Goal: Task Accomplishment & Management: Manage account settings

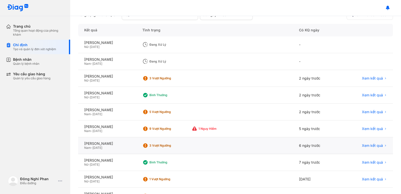
scroll to position [9, 0]
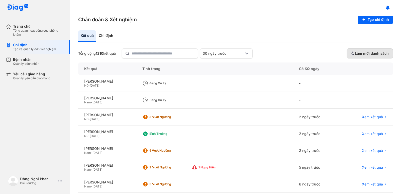
click at [351, 54] on use at bounding box center [354, 54] width 6 height 6
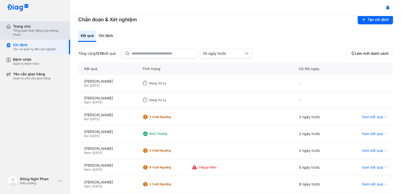
click at [30, 25] on div "Trang chủ" at bounding box center [38, 26] width 51 height 5
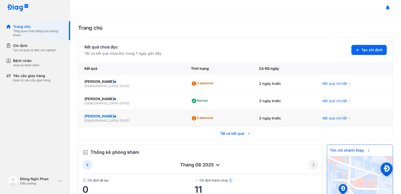
click at [101, 113] on div "[PERSON_NAME]" at bounding box center [131, 115] width 94 height 5
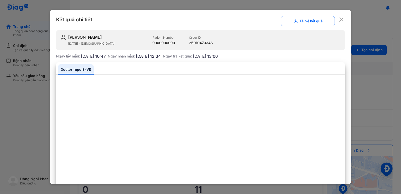
click at [339, 19] on icon at bounding box center [341, 19] width 5 height 5
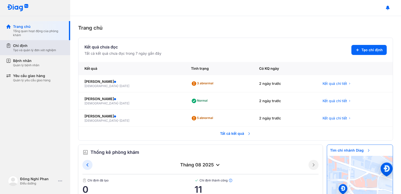
click at [17, 45] on div "Chỉ định" at bounding box center [34, 45] width 43 height 5
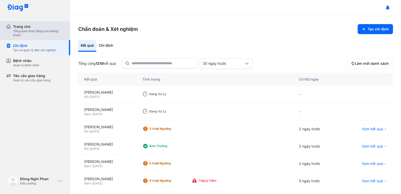
click at [20, 36] on div "Tổng quan hoạt động của phòng khám" at bounding box center [38, 33] width 51 height 8
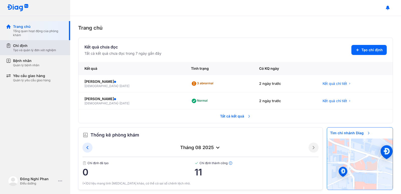
click at [30, 50] on div "Tạo và quản lý đơn xét nghiệm" at bounding box center [34, 50] width 43 height 4
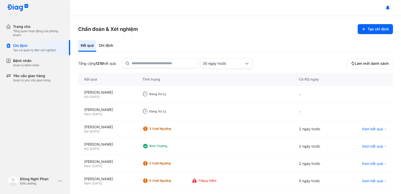
click at [177, 103] on div "Đang xử lý" at bounding box center [214, 111] width 157 height 17
click at [176, 109] on div "Đang xử lý" at bounding box center [169, 111] width 40 height 4
